Goal: Check status: Check status

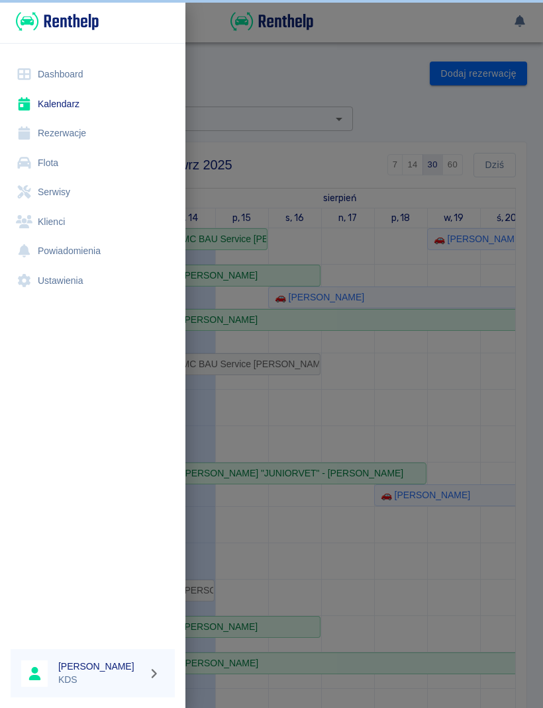
scroll to position [153, 0]
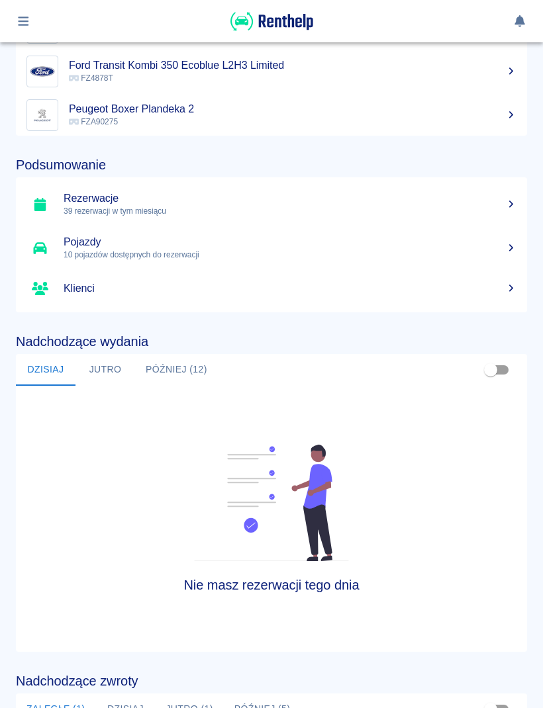
scroll to position [226, 0]
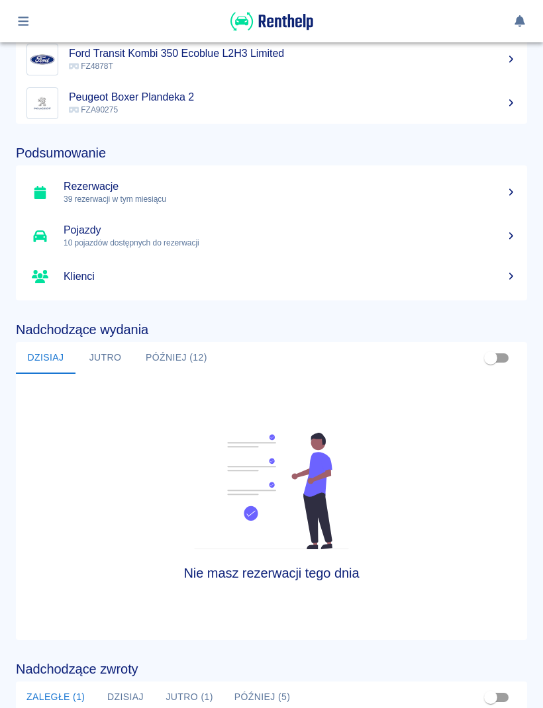
click at [107, 363] on button "Jutro" at bounding box center [105, 358] width 60 height 32
click at [171, 367] on button "Później (12)" at bounding box center [176, 358] width 83 height 32
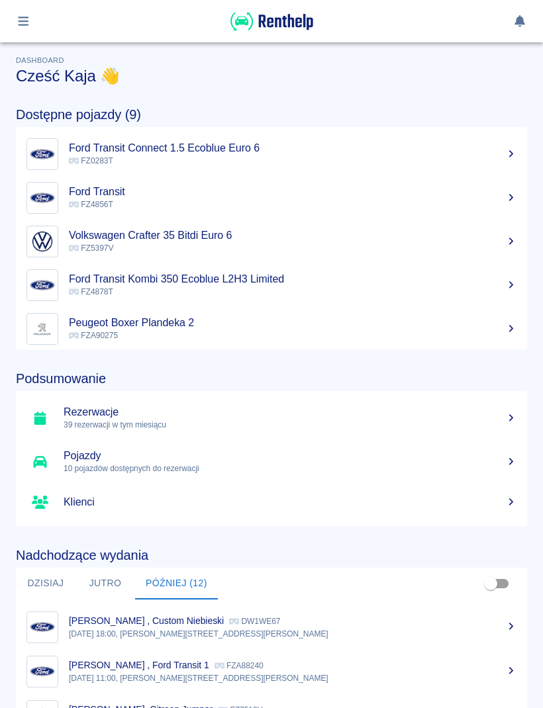
click at [29, 20] on icon "button" at bounding box center [23, 21] width 15 height 12
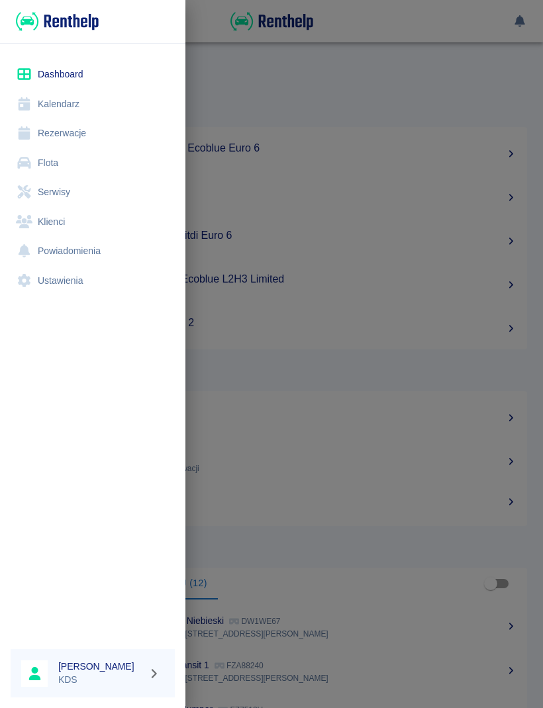
scroll to position [0, 0]
click at [56, 103] on link "Kalendarz" at bounding box center [93, 104] width 164 height 30
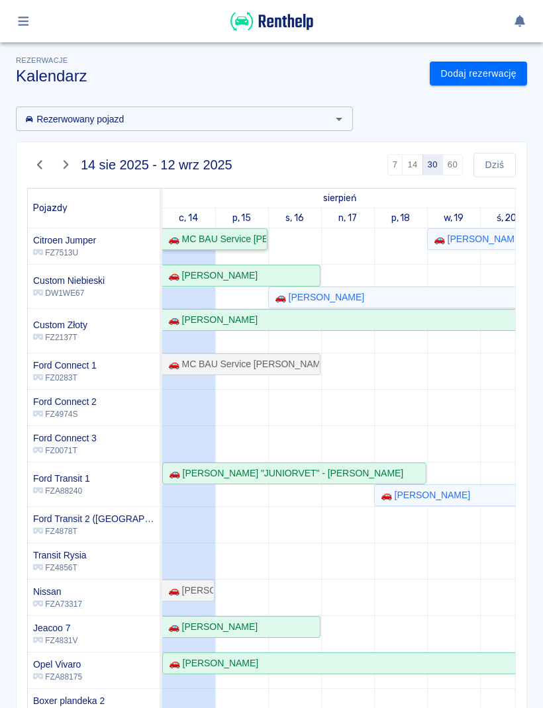
click at [237, 235] on div "🚗 MC BAU Service [PERSON_NAME] - [PERSON_NAME]" at bounding box center [214, 239] width 103 height 14
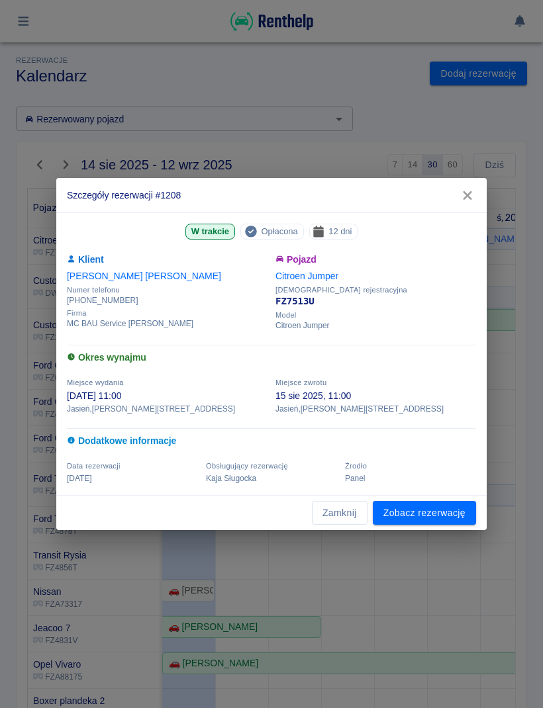
click at [361, 509] on button "Zamknij" at bounding box center [340, 513] width 56 height 24
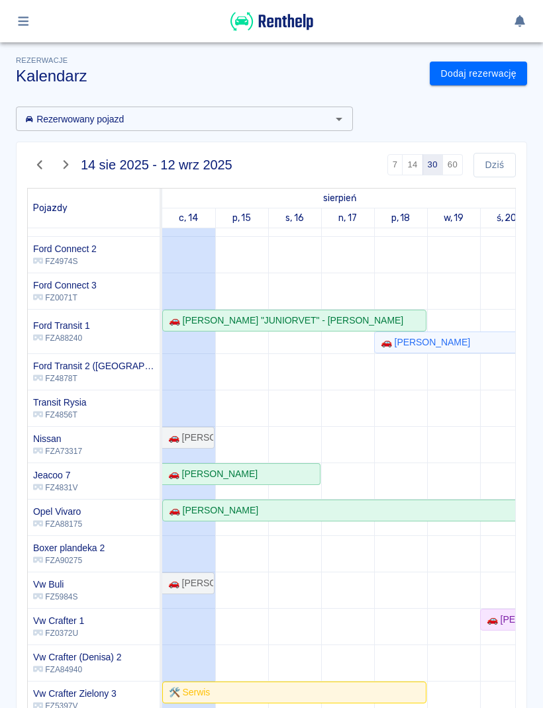
click at [502, 165] on button "Dziś" at bounding box center [494, 165] width 42 height 24
click at [461, 163] on button "60" at bounding box center [452, 164] width 21 height 21
